Goal: Information Seeking & Learning: Find specific fact

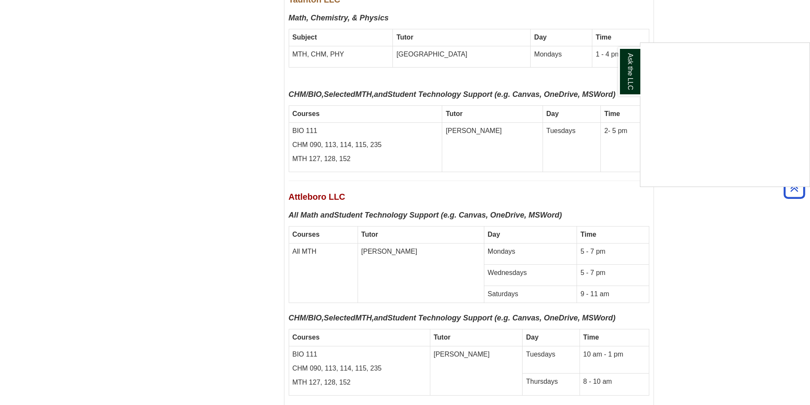
scroll to position [3958, 0]
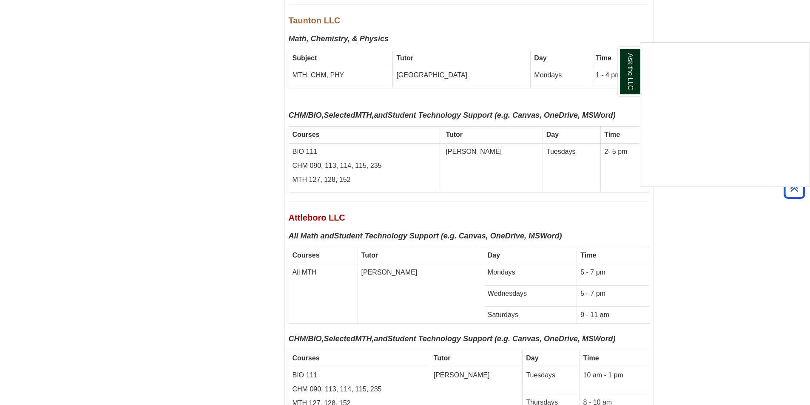
drag, startPoint x: 563, startPoint y: 245, endPoint x: 601, endPoint y: 245, distance: 37.8
click at [601, 245] on div "Ask the LLC" at bounding box center [405, 202] width 810 height 405
click at [603, 285] on td "5 - 7 pm" at bounding box center [613, 295] width 72 height 21
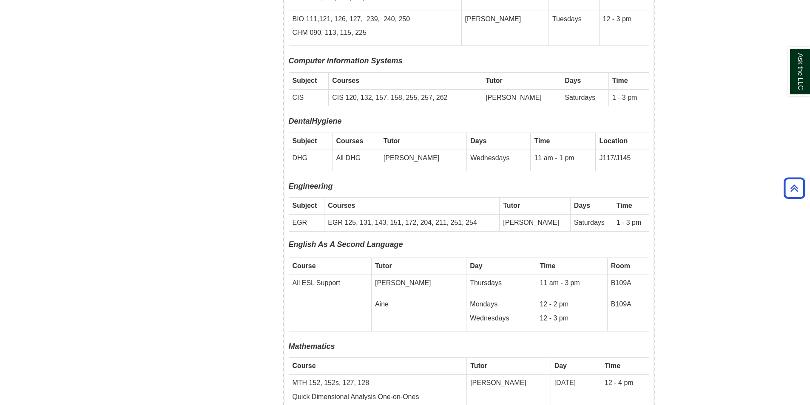
scroll to position [2852, 0]
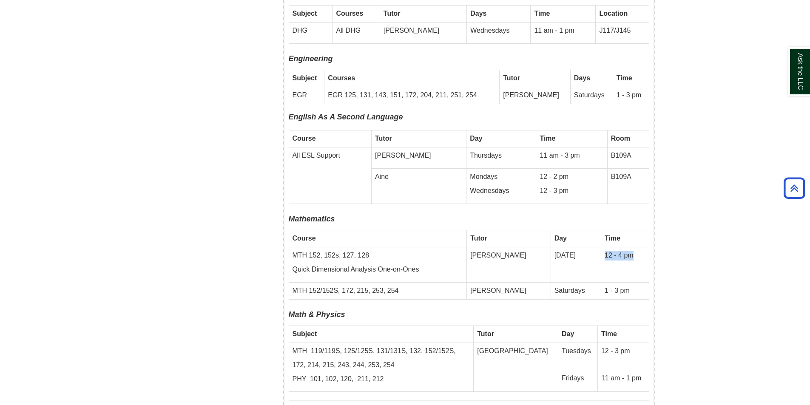
drag, startPoint x: 599, startPoint y: 219, endPoint x: 639, endPoint y: 218, distance: 40.8
click at [639, 251] on p "12 - 4 pm" at bounding box center [625, 256] width 40 height 10
click at [645, 247] on td "12 - 4 pm" at bounding box center [625, 264] width 48 height 35
drag, startPoint x: 603, startPoint y: 217, endPoint x: 635, endPoint y: 216, distance: 31.9
click at [635, 247] on td "12 - 4 pm" at bounding box center [625, 264] width 48 height 35
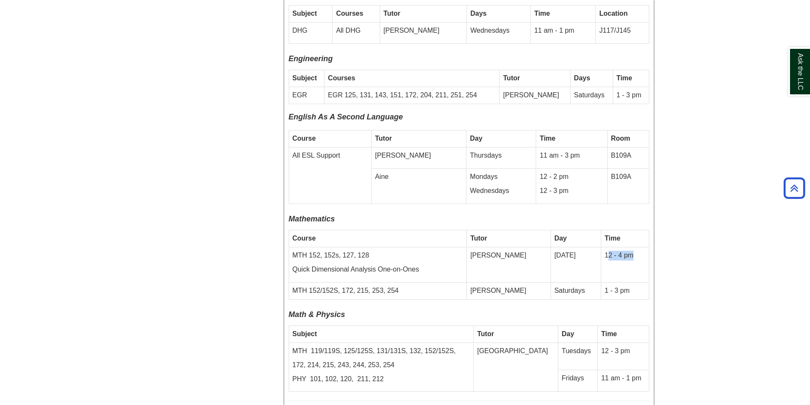
click at [614, 247] on td "12 - 4 pm" at bounding box center [625, 264] width 48 height 35
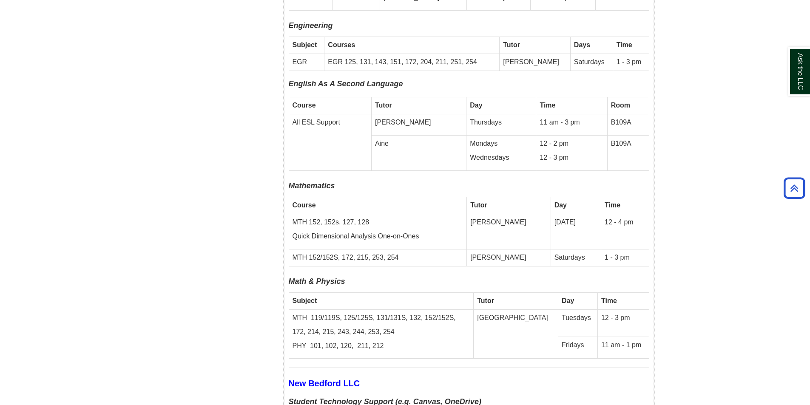
scroll to position [2937, 0]
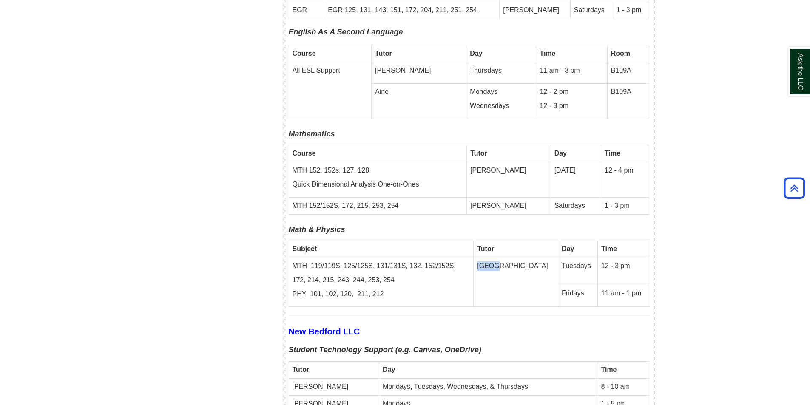
drag, startPoint x: 512, startPoint y: 233, endPoint x: 541, endPoint y: 233, distance: 28.5
click at [541, 258] on td "[GEOGRAPHIC_DATA]" at bounding box center [516, 282] width 85 height 49
click at [528, 258] on td "[GEOGRAPHIC_DATA]" at bounding box center [516, 282] width 85 height 49
drag, startPoint x: 591, startPoint y: 230, endPoint x: 635, endPoint y: 235, distance: 44.9
click at [635, 258] on td "12 - 3 pm" at bounding box center [622, 271] width 51 height 27
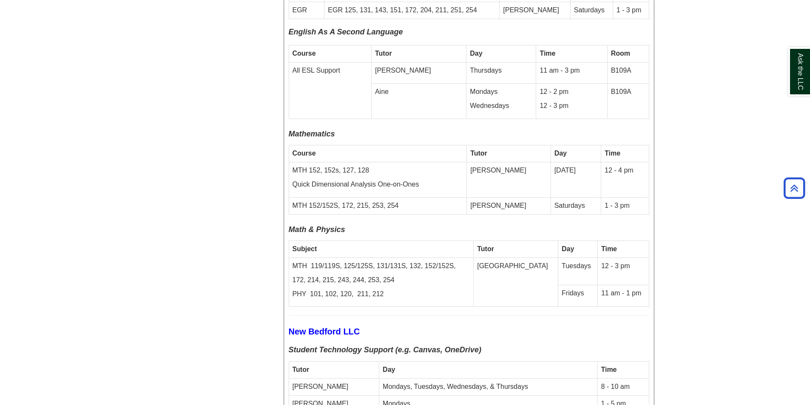
click at [507, 258] on td "[GEOGRAPHIC_DATA]" at bounding box center [516, 282] width 85 height 49
drag, startPoint x: 510, startPoint y: 230, endPoint x: 631, endPoint y: 236, distance: 121.7
click at [631, 258] on tr "MTH 119/119S, 125/125S, 131/131S, 132, 152/152S, 172, 214, 215, 243, 244, 253, …" at bounding box center [469, 271] width 360 height 27
click at [514, 258] on td "[GEOGRAPHIC_DATA]" at bounding box center [516, 282] width 85 height 49
click at [512, 258] on td "[GEOGRAPHIC_DATA]" at bounding box center [516, 282] width 85 height 49
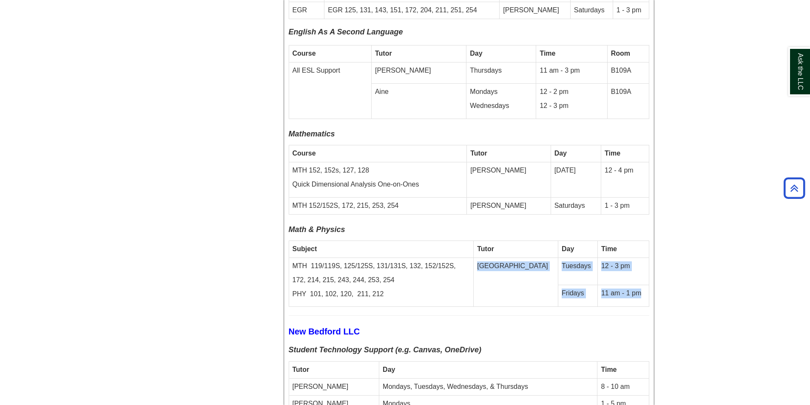
drag, startPoint x: 512, startPoint y: 235, endPoint x: 634, endPoint y: 255, distance: 123.3
click at [634, 255] on tbody "Subject Tutor Day Time MTH 119/119S, 125/125S, 131/131S, 132, 152/152S, 172, 21…" at bounding box center [469, 274] width 360 height 66
click at [526, 259] on td "[GEOGRAPHIC_DATA]" at bounding box center [516, 282] width 85 height 49
drag, startPoint x: 511, startPoint y: 233, endPoint x: 627, endPoint y: 260, distance: 118.8
click at [627, 260] on tbody "Subject Tutor Day Time MTH 119/119S, 125/125S, 131/131S, 132, 152/152S, 172, 21…" at bounding box center [469, 274] width 360 height 66
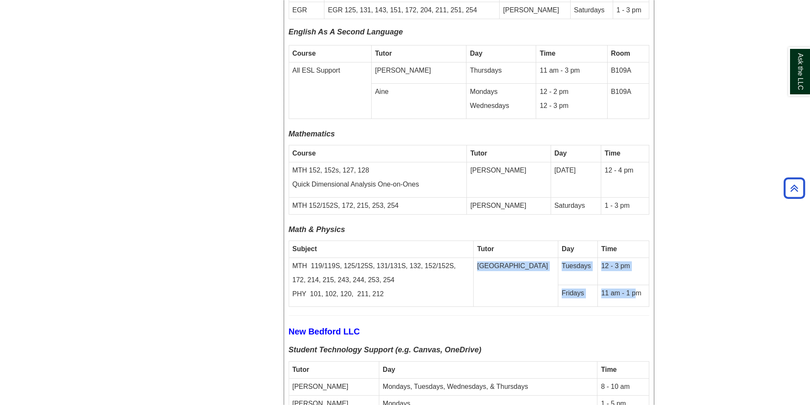
click at [511, 261] on td "[GEOGRAPHIC_DATA]" at bounding box center [516, 282] width 85 height 49
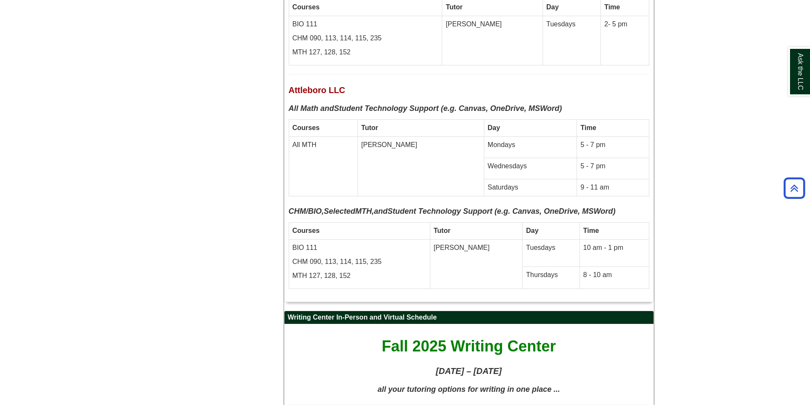
scroll to position [3915, 0]
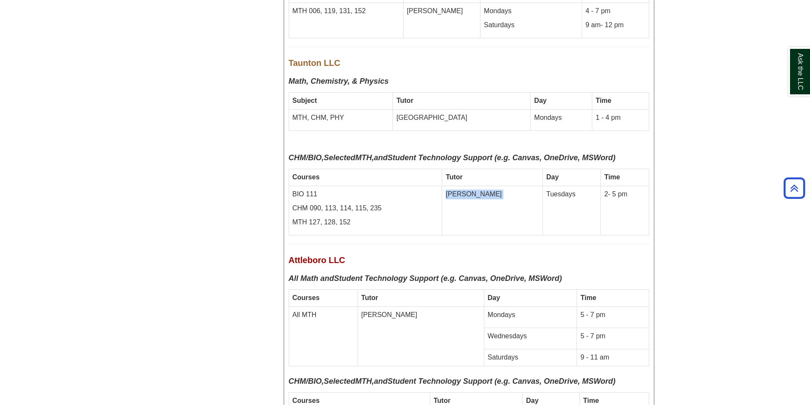
drag, startPoint x: 471, startPoint y: 149, endPoint x: 527, endPoint y: 150, distance: 56.1
click at [527, 186] on tr "BIO 111 CHM 090, 113, 114, 115, 235 MTH 127, 128, 152 [PERSON_NAME] Tuesdays 2-…" at bounding box center [469, 210] width 360 height 49
click at [505, 186] on td "[PERSON_NAME]" at bounding box center [492, 210] width 100 height 49
drag, startPoint x: 469, startPoint y: 151, endPoint x: 527, endPoint y: 150, distance: 57.8
click at [527, 186] on tr "BIO 111 CHM 090, 113, 114, 115, 235 MTH 127, 128, 152 [PERSON_NAME] Tuesdays 2-…" at bounding box center [469, 210] width 360 height 49
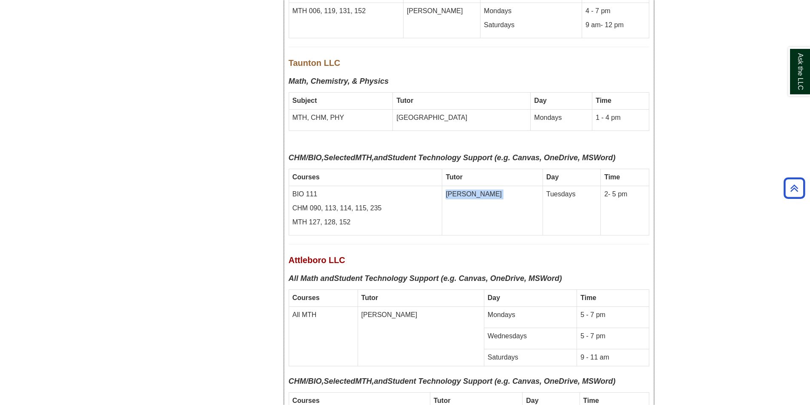
click at [496, 186] on td "[PERSON_NAME]" at bounding box center [492, 210] width 100 height 49
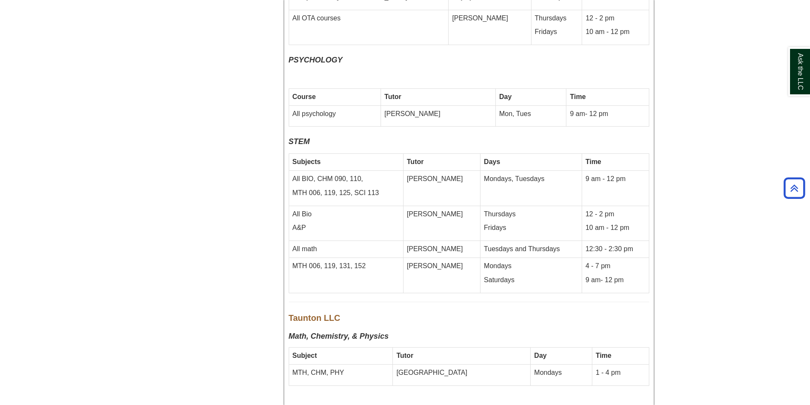
scroll to position [3787, 0]
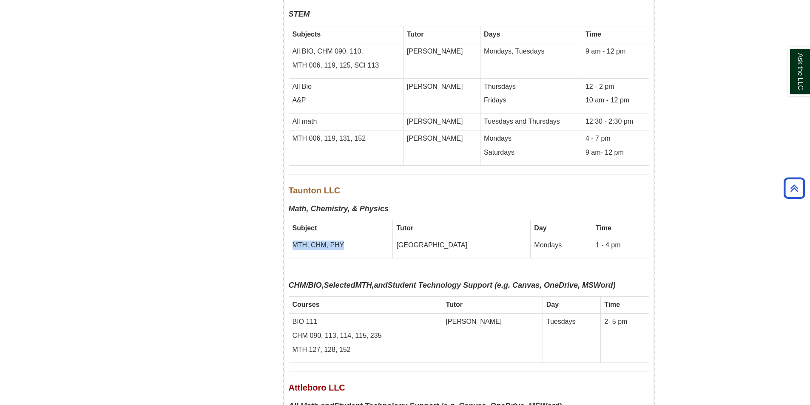
drag, startPoint x: 293, startPoint y: 202, endPoint x: 357, endPoint y: 202, distance: 63.8
click at [357, 241] on p "MTH, CHM, PHY" at bounding box center [341, 246] width 97 height 10
click at [370, 241] on p "MTH, CHM, PHY" at bounding box center [341, 246] width 97 height 10
drag, startPoint x: 434, startPoint y: 199, endPoint x: 548, endPoint y: 199, distance: 114.8
click at [548, 237] on tr "MTH, CHM, PHY [GEOGRAPHIC_DATA] Mondays 1 - 4 pm" at bounding box center [469, 247] width 360 height 21
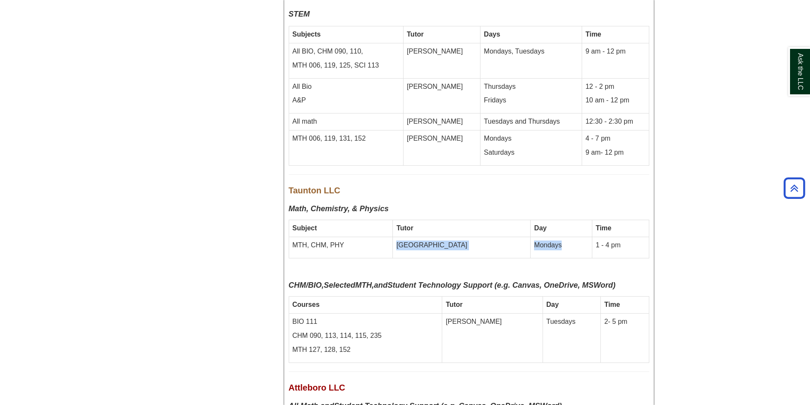
click at [531, 237] on td "Mondays" at bounding box center [562, 247] width 62 height 21
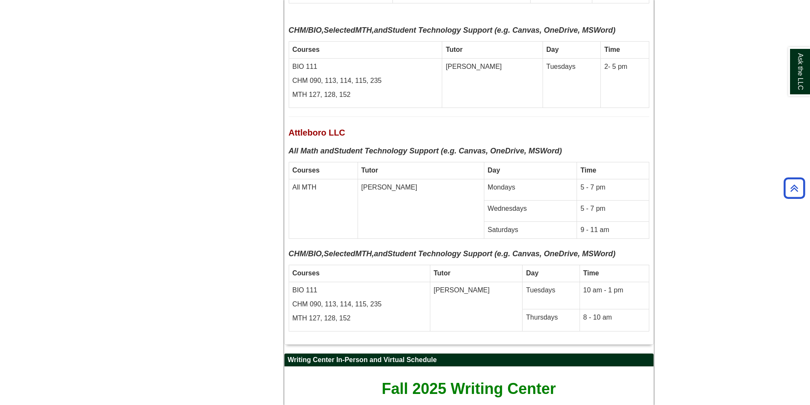
scroll to position [4000, 0]
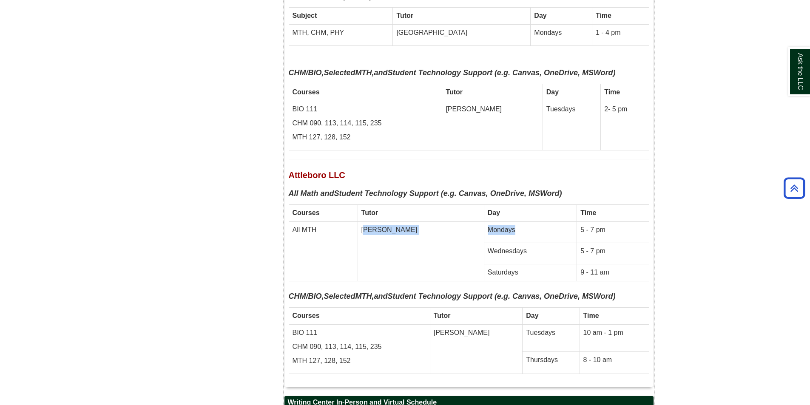
drag, startPoint x: 385, startPoint y: 187, endPoint x: 472, endPoint y: 190, distance: 86.8
click at [472, 222] on tr "All MTH [PERSON_NAME] Mondays 5 - 7 pm" at bounding box center [469, 232] width 360 height 21
click at [514, 222] on td "Mondays" at bounding box center [530, 232] width 93 height 21
drag, startPoint x: 448, startPoint y: 208, endPoint x: 512, endPoint y: 207, distance: 64.2
click at [512, 247] on p "Wednesdays" at bounding box center [530, 252] width 85 height 10
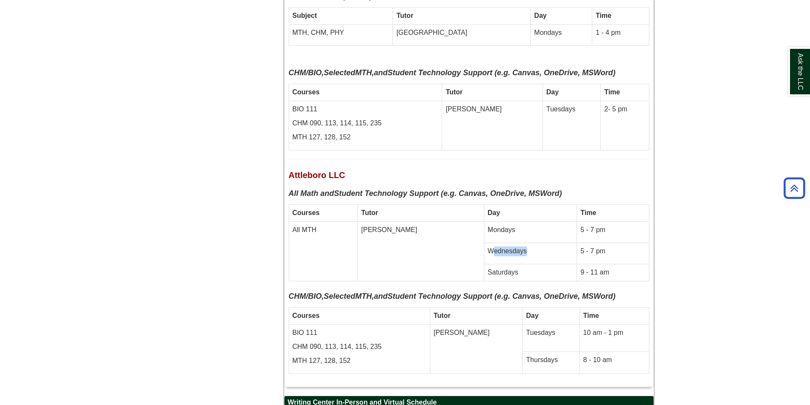
click at [512, 247] on p "Wednesdays" at bounding box center [530, 252] width 85 height 10
drag, startPoint x: 435, startPoint y: 228, endPoint x: 520, endPoint y: 223, distance: 85.6
click at [520, 223] on tbody "Courses Tutor Day Time All MTH [PERSON_NAME] Mondays 5 - 7 pm Wednesdays 5 - 7 …" at bounding box center [469, 243] width 360 height 76
click at [517, 264] on td "Saturdays" at bounding box center [530, 272] width 93 height 17
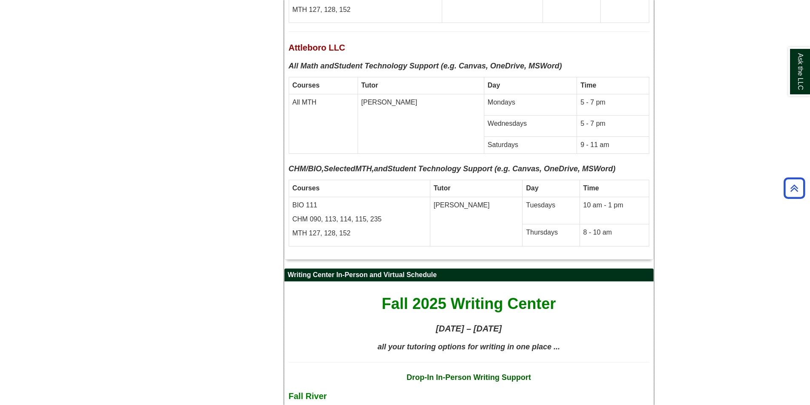
click at [390, 180] on td "Courses" at bounding box center [359, 188] width 141 height 17
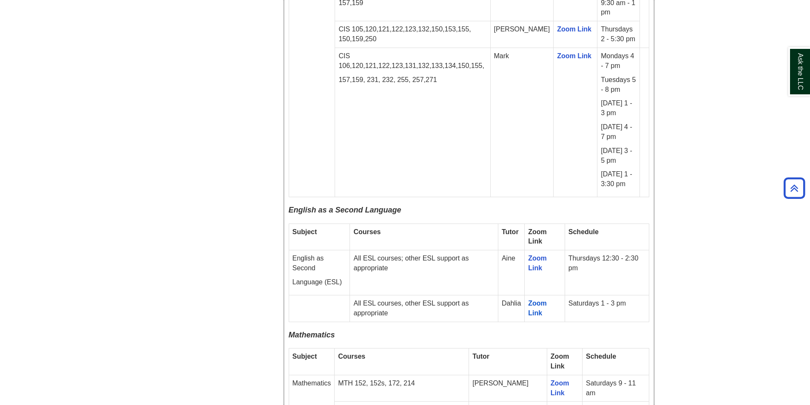
scroll to position [1403, 0]
